Goal: Task Accomplishment & Management: Complete application form

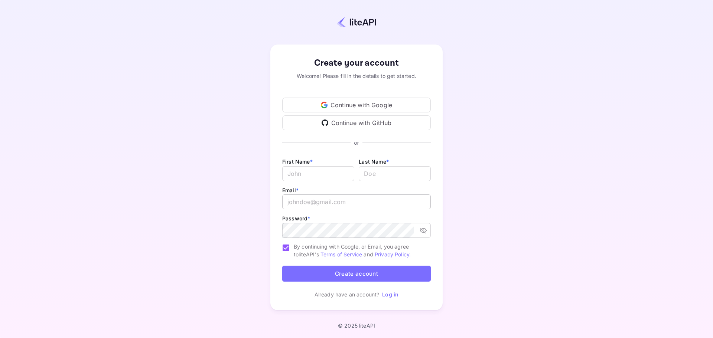
click at [311, 198] on input "email" at bounding box center [356, 202] width 149 height 15
type input "[PERSON_NAME][EMAIL_ADDRESS][DOMAIN_NAME]"
click at [561, 207] on div "Create your account Welcome! Please fill in the details to get started. Continu…" at bounding box center [357, 177] width 648 height 291
click at [541, 245] on div "Create your account Welcome! Please fill in the details to get started. Continu…" at bounding box center [357, 177] width 648 height 291
click at [319, 174] on input "Email *" at bounding box center [318, 173] width 72 height 15
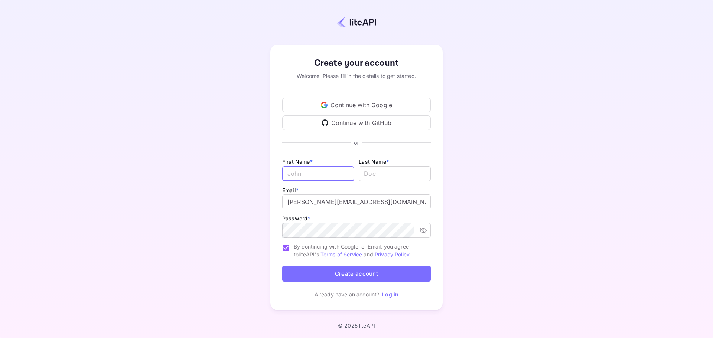
type input "[PERSON_NAME]"
click at [539, 198] on div "Create your account Welcome! Please fill in the details to get started. Continu…" at bounding box center [357, 177] width 648 height 291
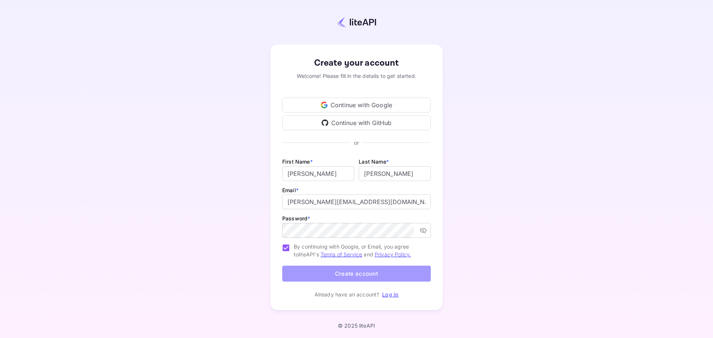
click at [374, 278] on button "Create account" at bounding box center [356, 274] width 149 height 16
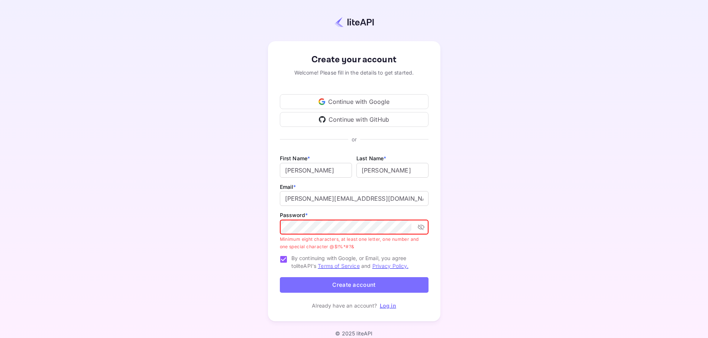
click at [186, 221] on div "Create your account Welcome! Please fill in the details to get started. Continu…" at bounding box center [354, 181] width 642 height 298
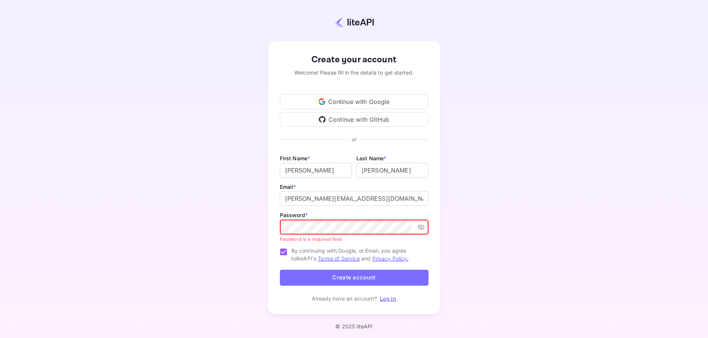
click at [581, 205] on div "Create your account Welcome! Please fill in the details to get started. Continu…" at bounding box center [354, 177] width 642 height 291
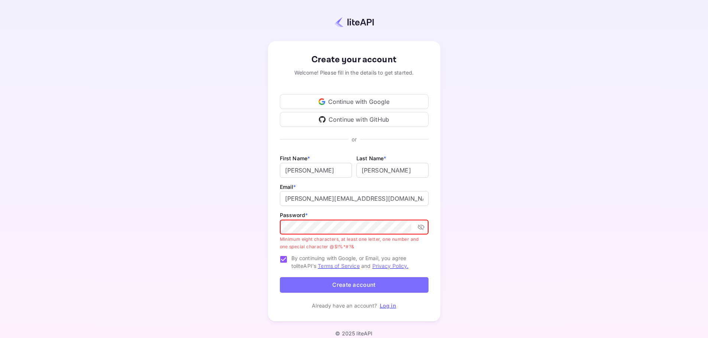
click at [386, 285] on button "Create account" at bounding box center [354, 286] width 149 height 16
click at [422, 226] on icon "toggle password visibility" at bounding box center [420, 227] width 7 height 7
click at [48, 1] on div "Create your account Welcome! Please fill in the details to get started. Continu…" at bounding box center [354, 173] width 708 height 346
click at [158, 220] on div "Create your account Welcome! Please fill in the details to get started. Continu…" at bounding box center [354, 181] width 642 height 298
click at [541, 208] on div "Create your account Welcome! Please fill in the details to get started. Continu…" at bounding box center [354, 181] width 642 height 298
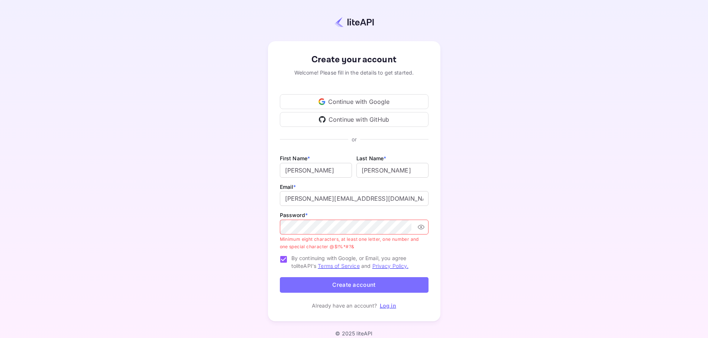
drag, startPoint x: 349, startPoint y: 286, endPoint x: 358, endPoint y: 283, distance: 9.6
click at [349, 286] on button "Create account" at bounding box center [354, 286] width 149 height 16
click at [209, 227] on div "Create your account Welcome! Please fill in the details to get started. Continu…" at bounding box center [354, 181] width 642 height 298
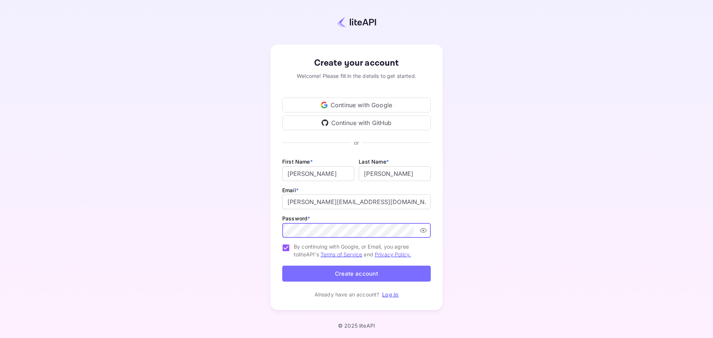
click at [533, 176] on div "Create your account Welcome! Please fill in the details to get started. Continu…" at bounding box center [357, 177] width 648 height 291
click at [220, 227] on div "Create your account Welcome! Please fill in the details to get started. Continu…" at bounding box center [357, 177] width 648 height 291
click at [522, 156] on div "Create your account Welcome! Please fill in the details to get started. Continu…" at bounding box center [357, 177] width 648 height 291
click at [389, 275] on button "Create account" at bounding box center [356, 274] width 149 height 16
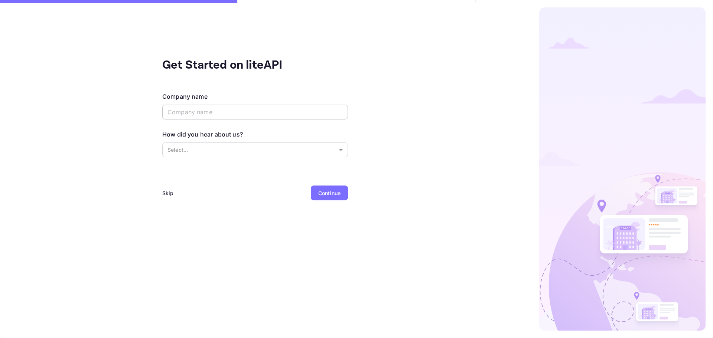
click at [217, 109] on input "text" at bounding box center [255, 112] width 186 height 15
click at [166, 191] on div "Skip" at bounding box center [168, 193] width 12 height 8
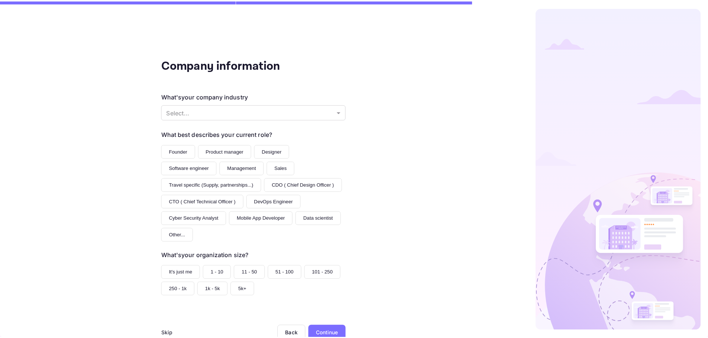
scroll to position [20, 0]
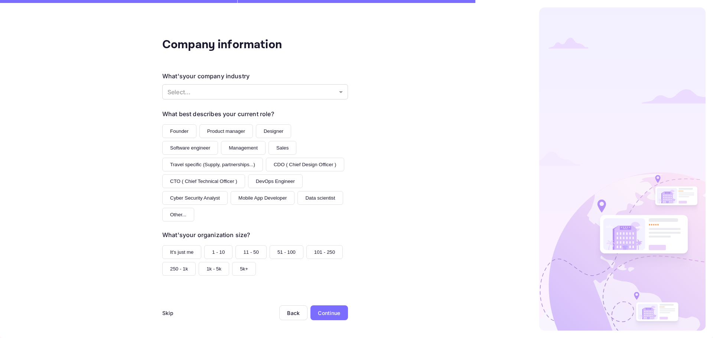
click at [164, 314] on div "Skip" at bounding box center [168, 313] width 12 height 8
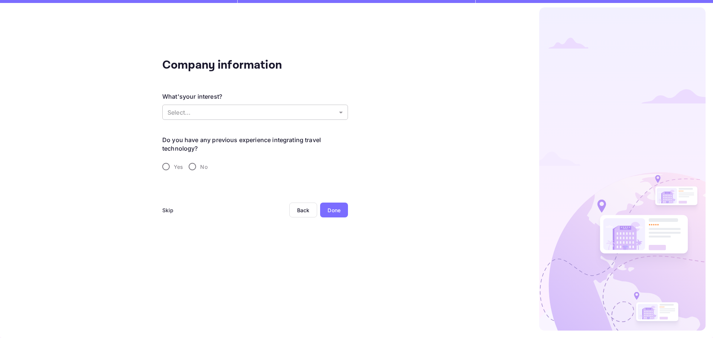
click at [333, 111] on body "Company information What's your interest? Select... ​ Do you have any previous …" at bounding box center [356, 169] width 713 height 338
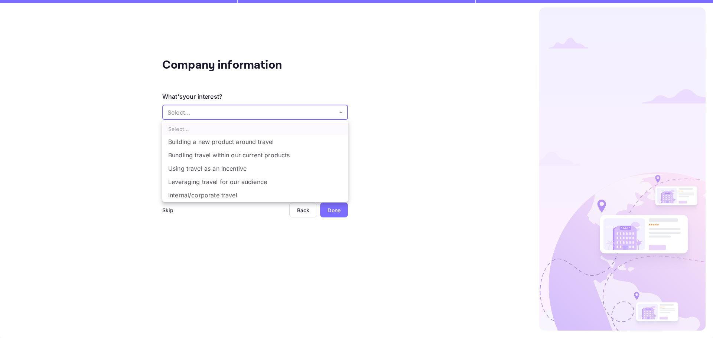
click at [272, 144] on li "Building a new product around travel" at bounding box center [255, 141] width 186 height 13
type input "Building a new product around travel"
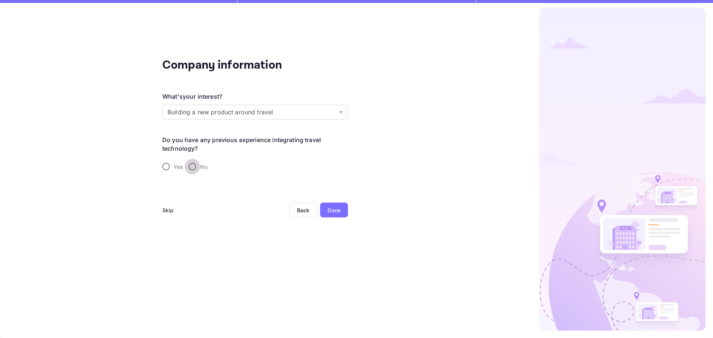
click at [191, 165] on input "No" at bounding box center [193, 167] width 16 height 16
radio input "true"
click at [166, 210] on div "Skip" at bounding box center [168, 211] width 12 height 8
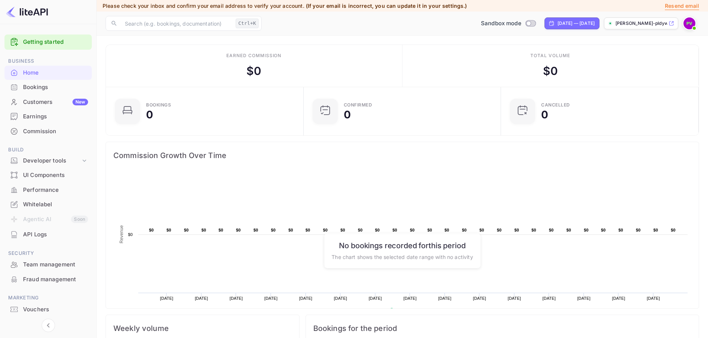
click at [36, 37] on div "Getting started" at bounding box center [47, 42] width 87 height 15
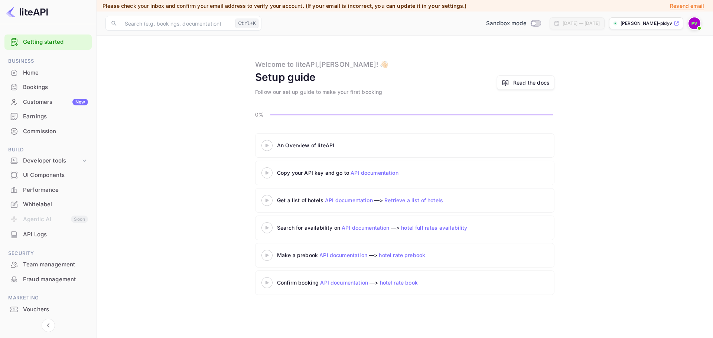
click at [268, 144] on icon at bounding box center [267, 146] width 26 height 4
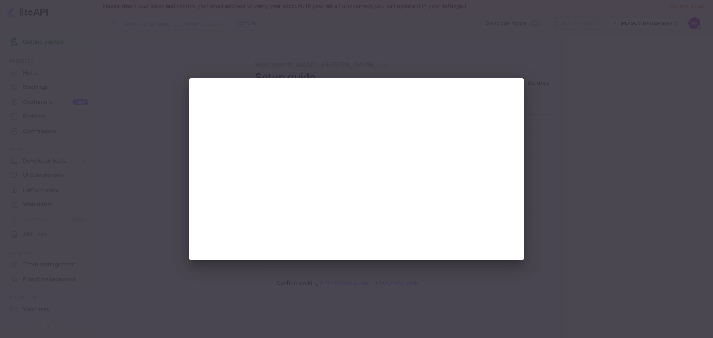
click at [609, 83] on div at bounding box center [356, 169] width 713 height 338
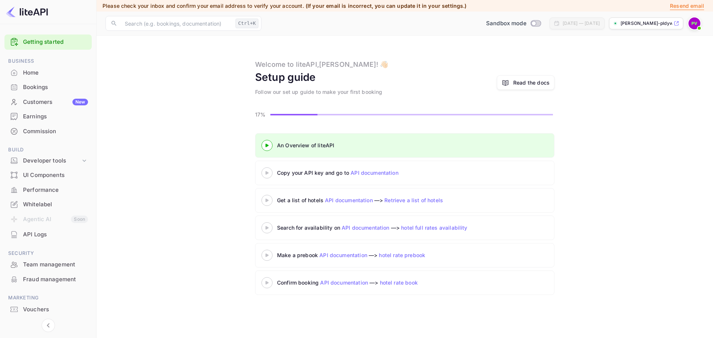
click at [268, 173] on 3 at bounding box center [267, 172] width 3 height 3
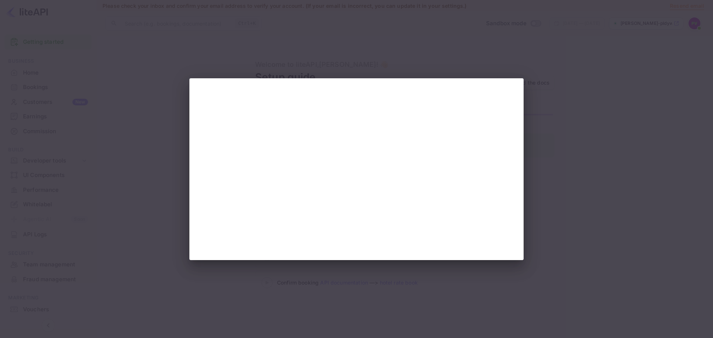
click at [643, 133] on div at bounding box center [356, 169] width 713 height 338
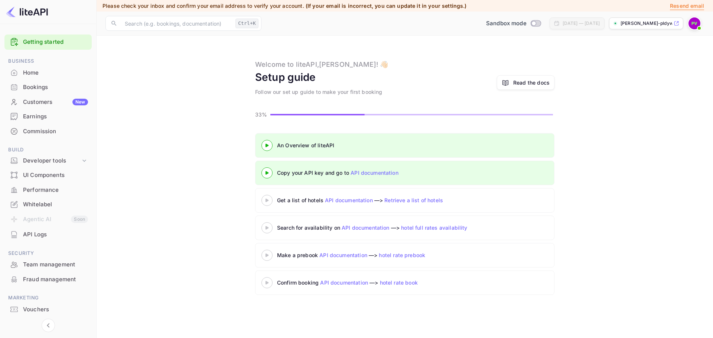
click at [268, 199] on icon at bounding box center [267, 201] width 26 height 4
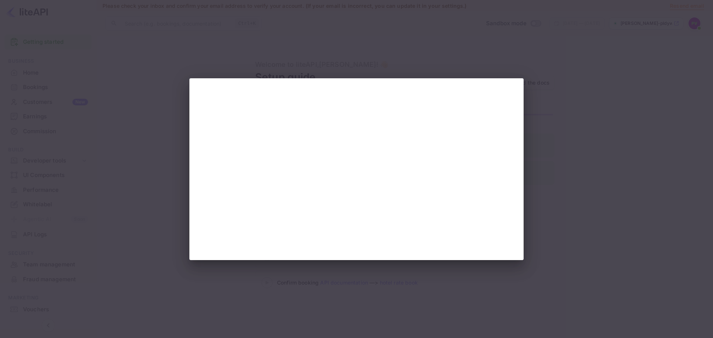
click at [592, 151] on div at bounding box center [356, 169] width 713 height 338
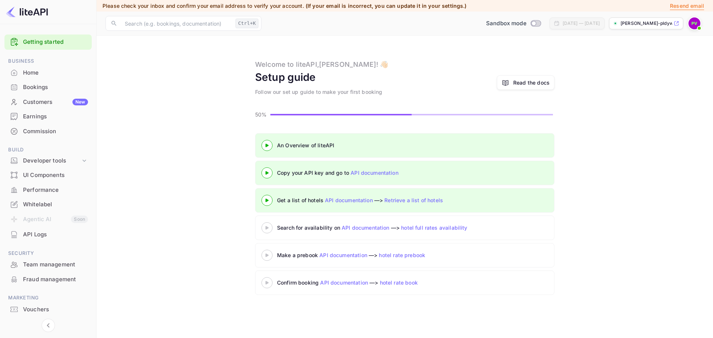
click at [591, 220] on div "An Overview of liteAPI Copy your API key and go to API documentation Get a list…" at bounding box center [405, 215] width 599 height 165
